Goal: Information Seeking & Learning: Learn about a topic

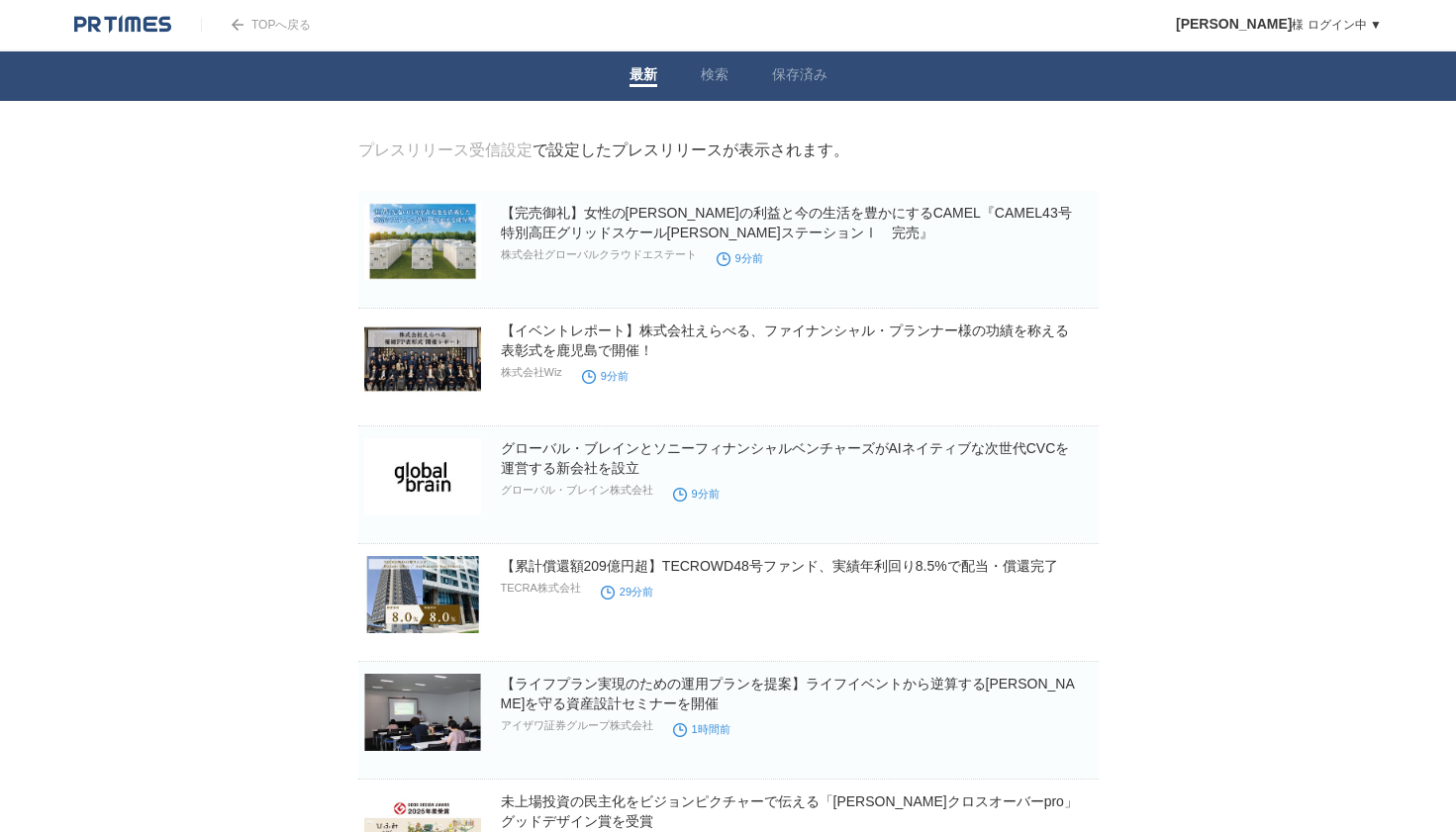
scroll to position [495, 0]
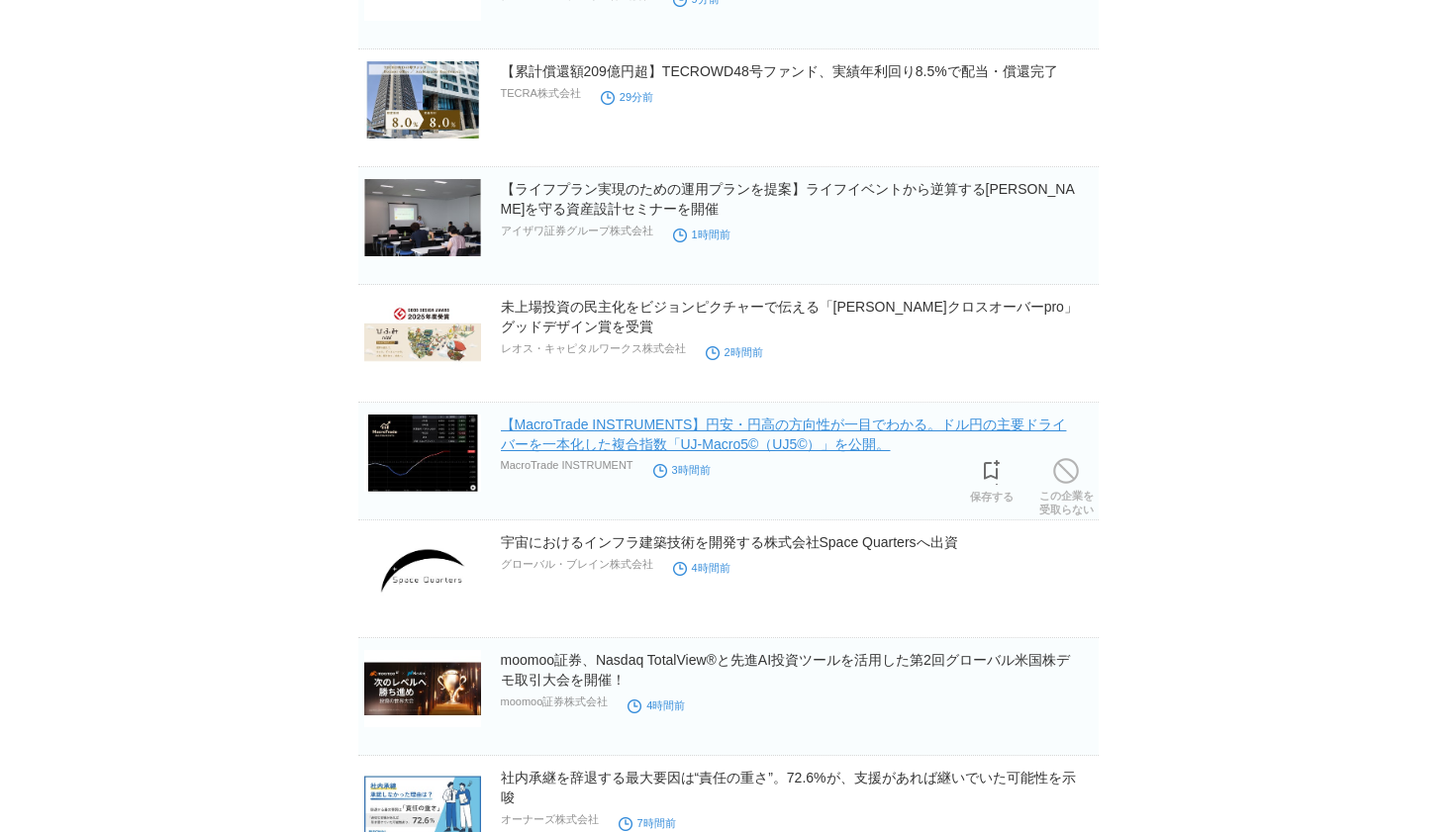
click at [651, 446] on link "【MacroTrade INSTRUMENTS】円安・円高の方向性が一目でわかる。ドル円の主要ドライバーを一本化した複合指数「UJ‑Macro5©︎（UJ5©…" at bounding box center [784, 434] width 566 height 36
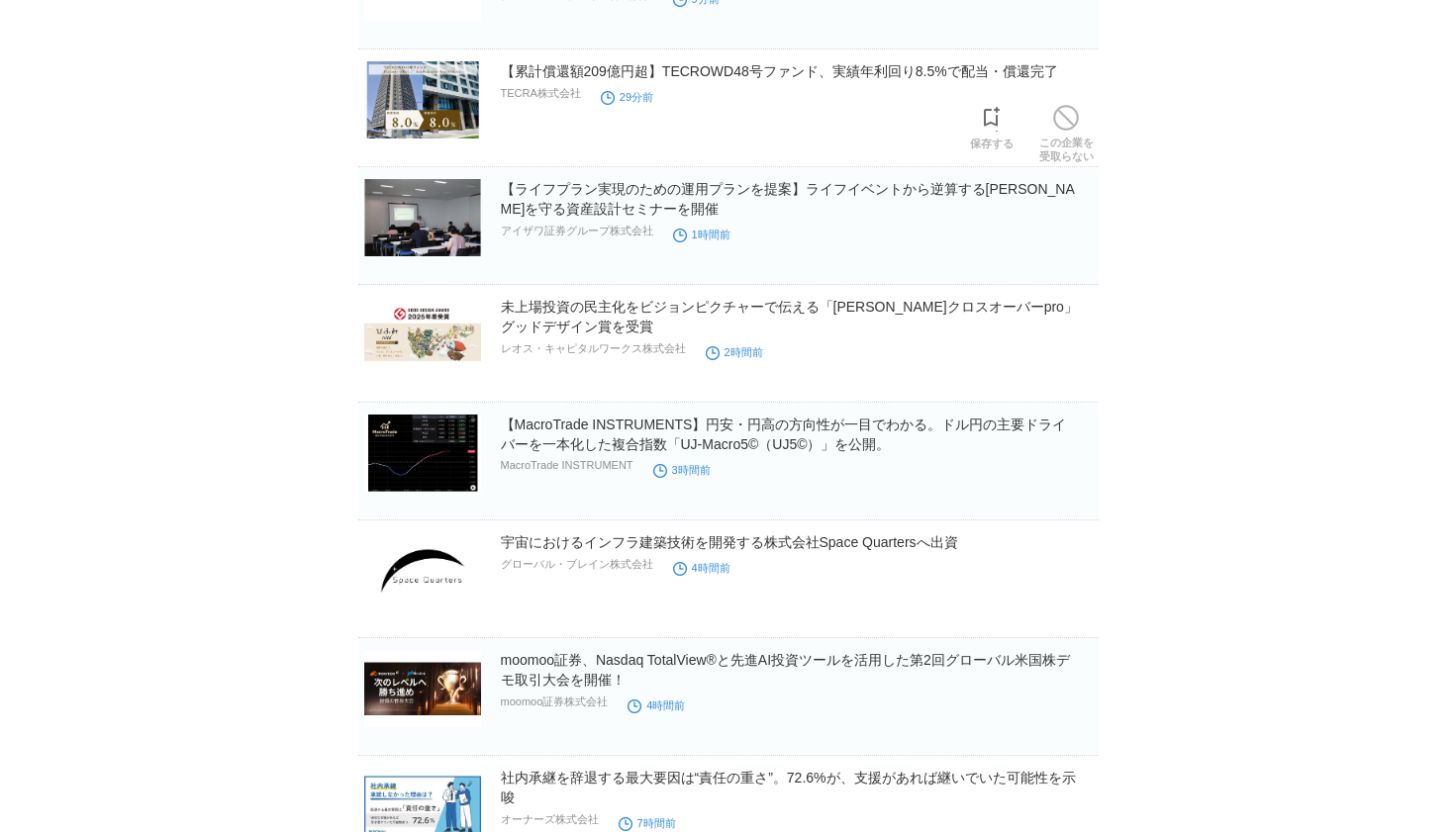
scroll to position [0, 0]
